Goal: Contribute content

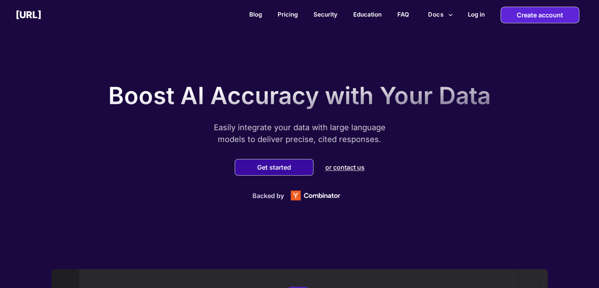
click at [287, 163] on div "Get started" at bounding box center [274, 167] width 79 height 17
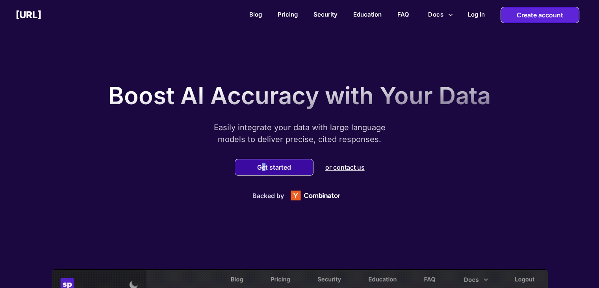
click at [264, 163] on div "Get started" at bounding box center [274, 167] width 79 height 17
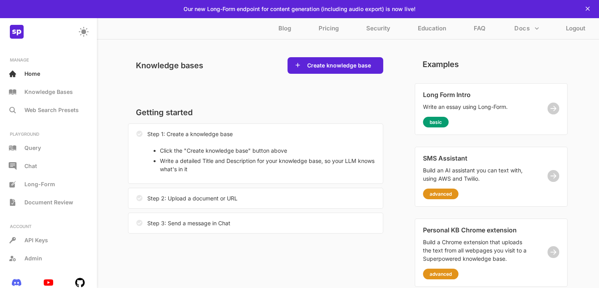
click at [37, 65] on div "MANAGE Home Knowledge Bases Web Search Presets" at bounding box center [48, 87] width 89 height 60
click at [41, 74] on div "Home" at bounding box center [48, 74] width 89 height 14
click at [340, 63] on button "Create knowledge base" at bounding box center [339, 65] width 69 height 8
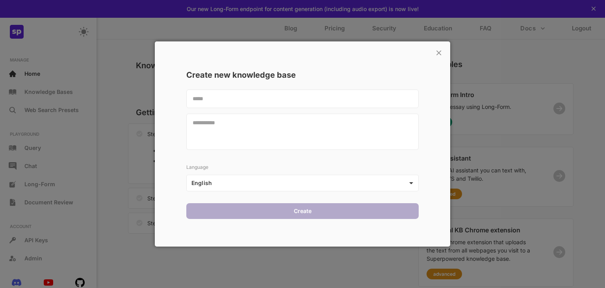
click at [308, 96] on textarea at bounding box center [302, 98] width 232 height 19
click at [440, 50] on p "×" at bounding box center [438, 51] width 7 height 13
